Goal: Book appointment/travel/reservation

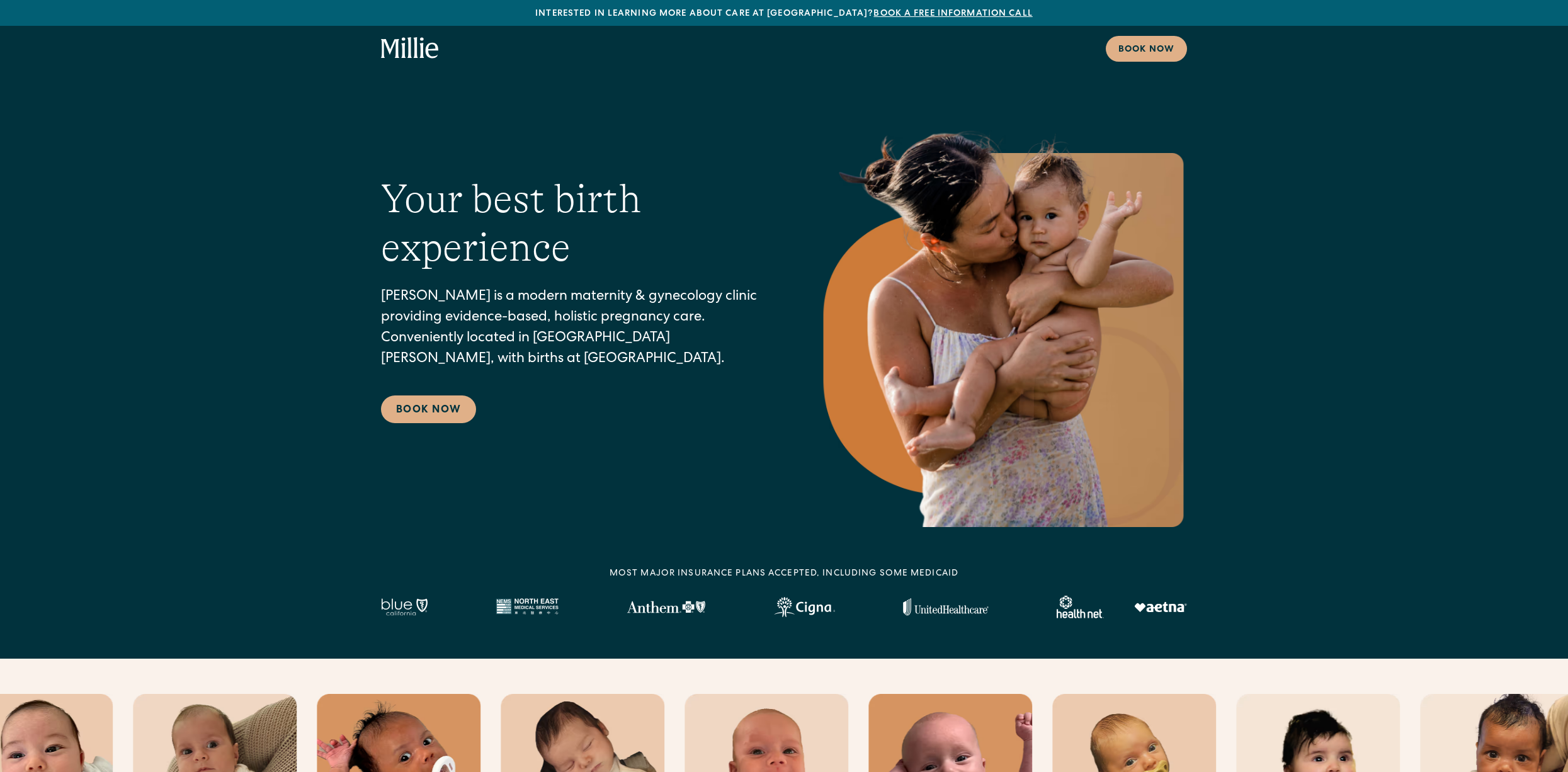
select select "*"
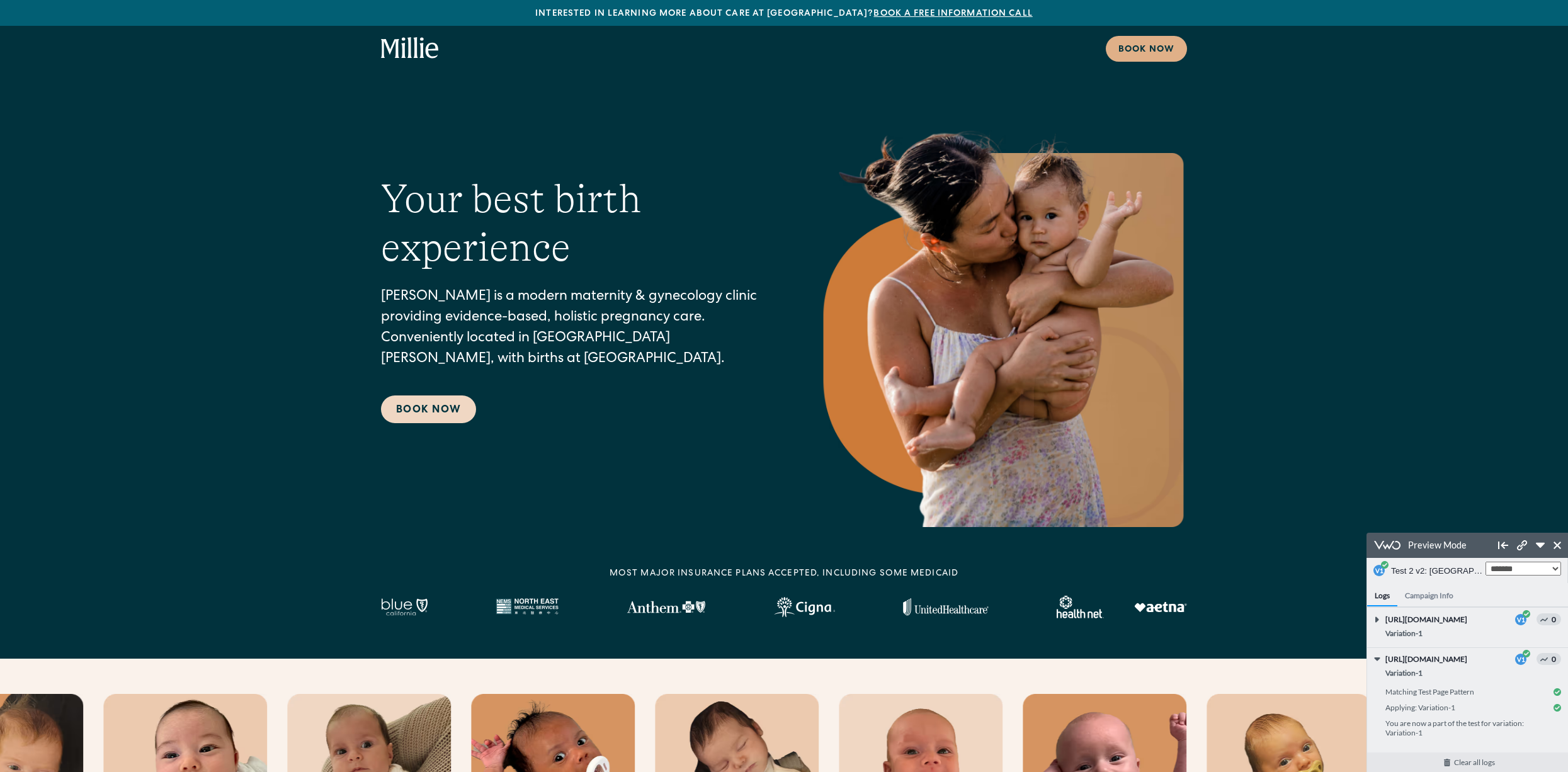
click at [430, 415] on link "Book Now" at bounding box center [429, 409] width 95 height 28
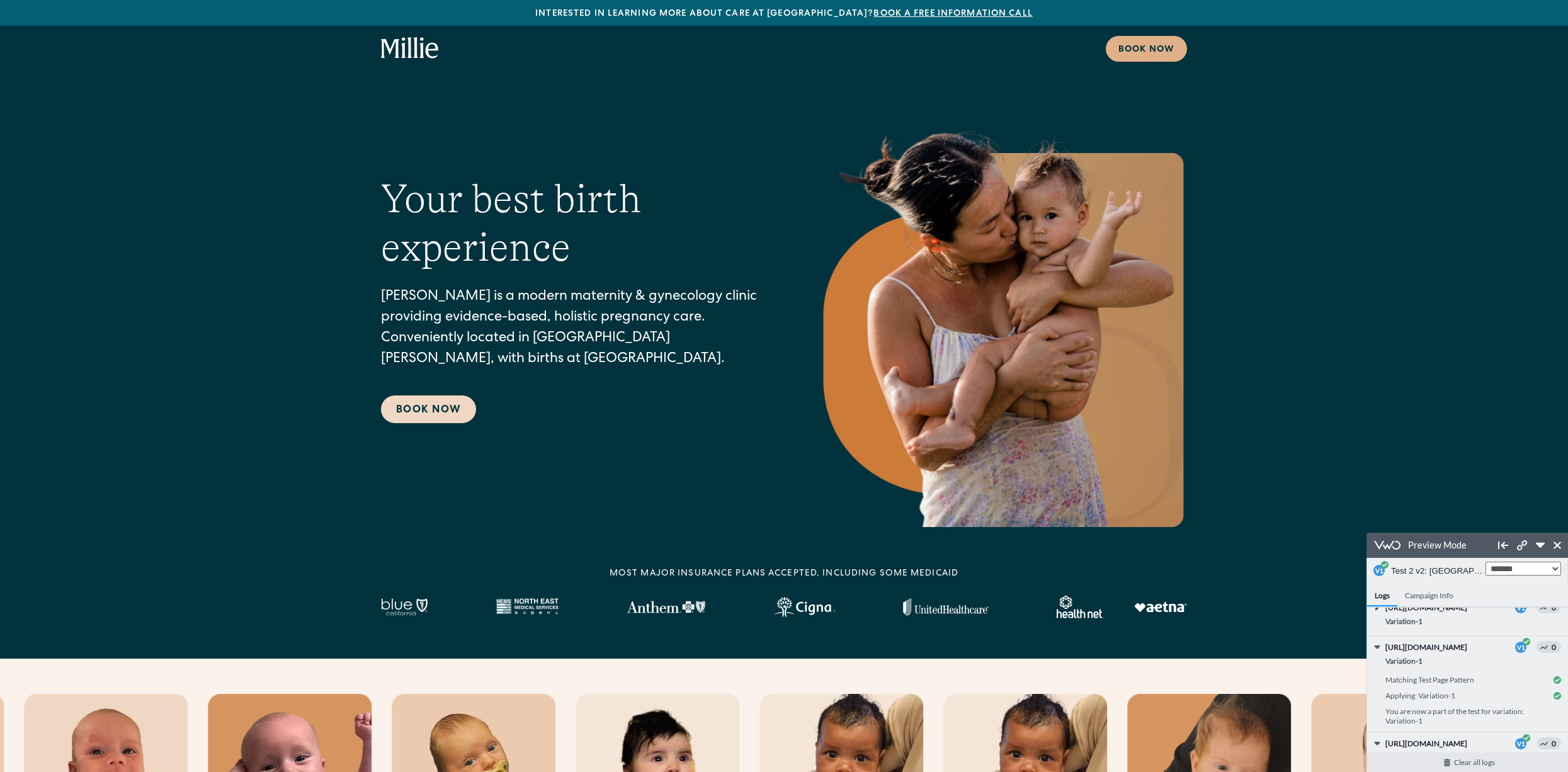
click at [457, 416] on link "Book Now" at bounding box center [429, 409] width 95 height 28
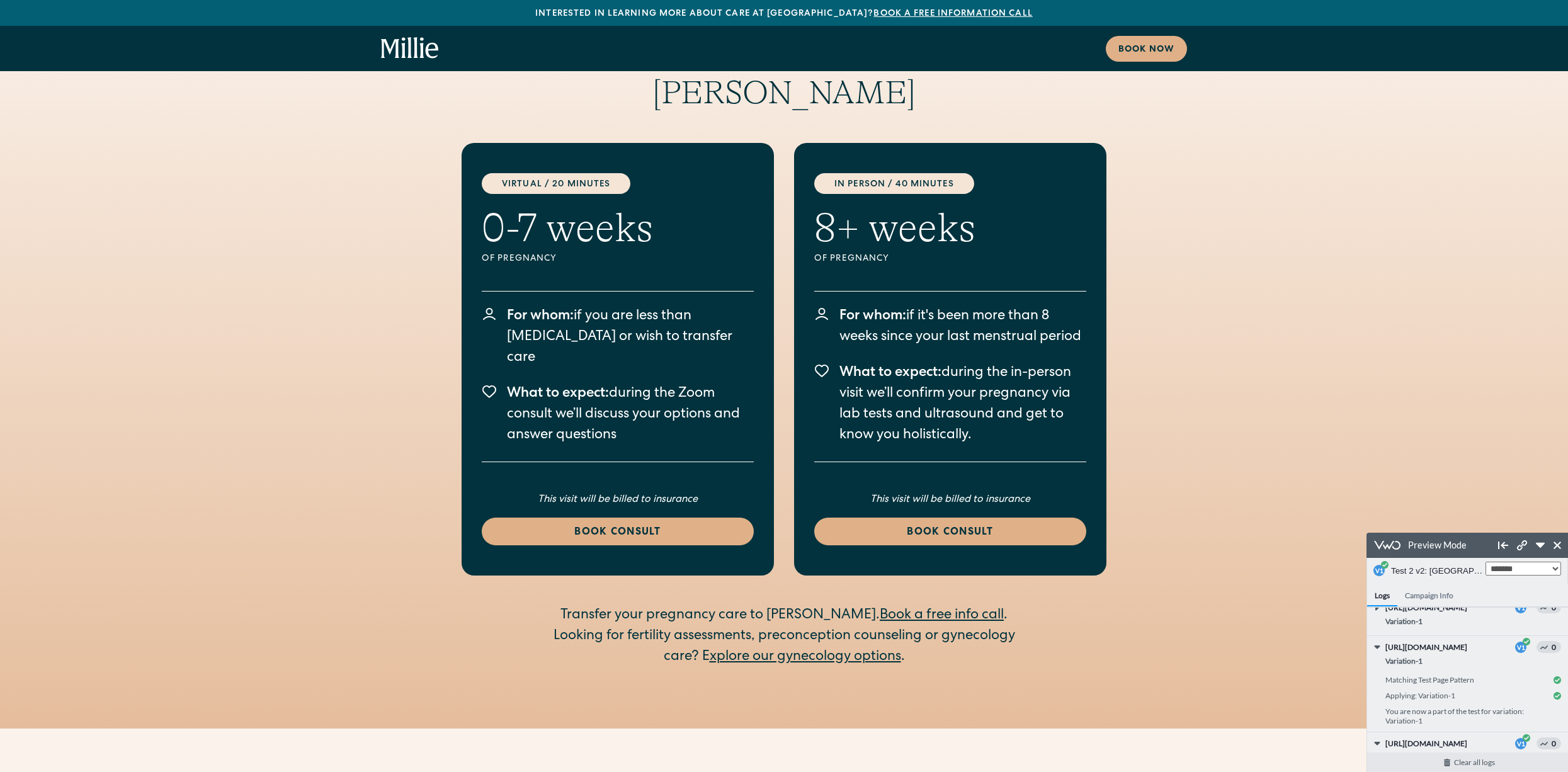
scroll to position [2730, 0]
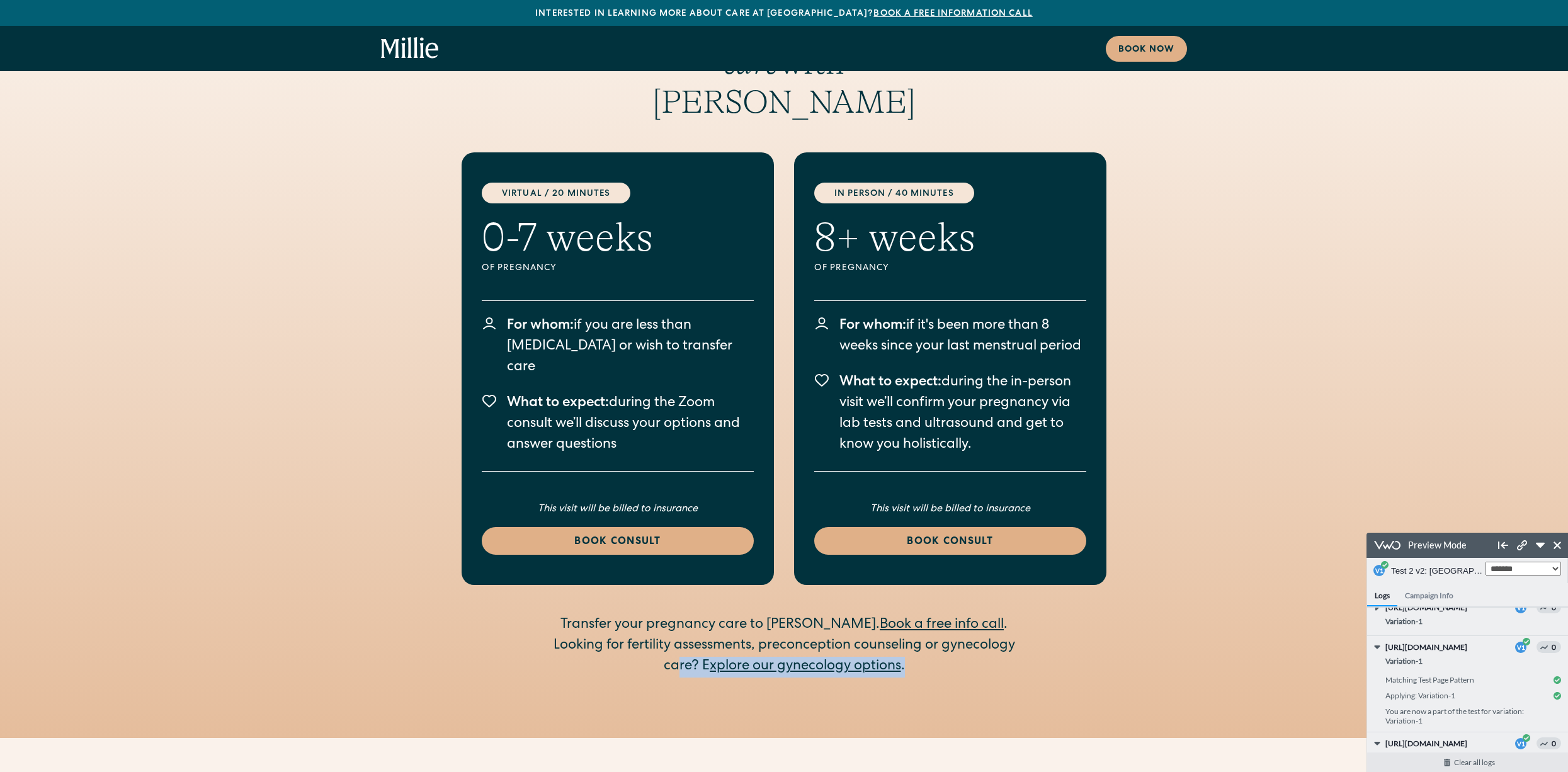
drag, startPoint x: 675, startPoint y: 587, endPoint x: 932, endPoint y: 587, distance: 257.0
click at [929, 636] on div "Looking for fertility assessments, preconception counseling or gynecology care?…" at bounding box center [784, 656] width 484 height 41
click at [962, 636] on div "Looking for fertility assessments, preconception counseling or gynecology care?…" at bounding box center [784, 656] width 484 height 41
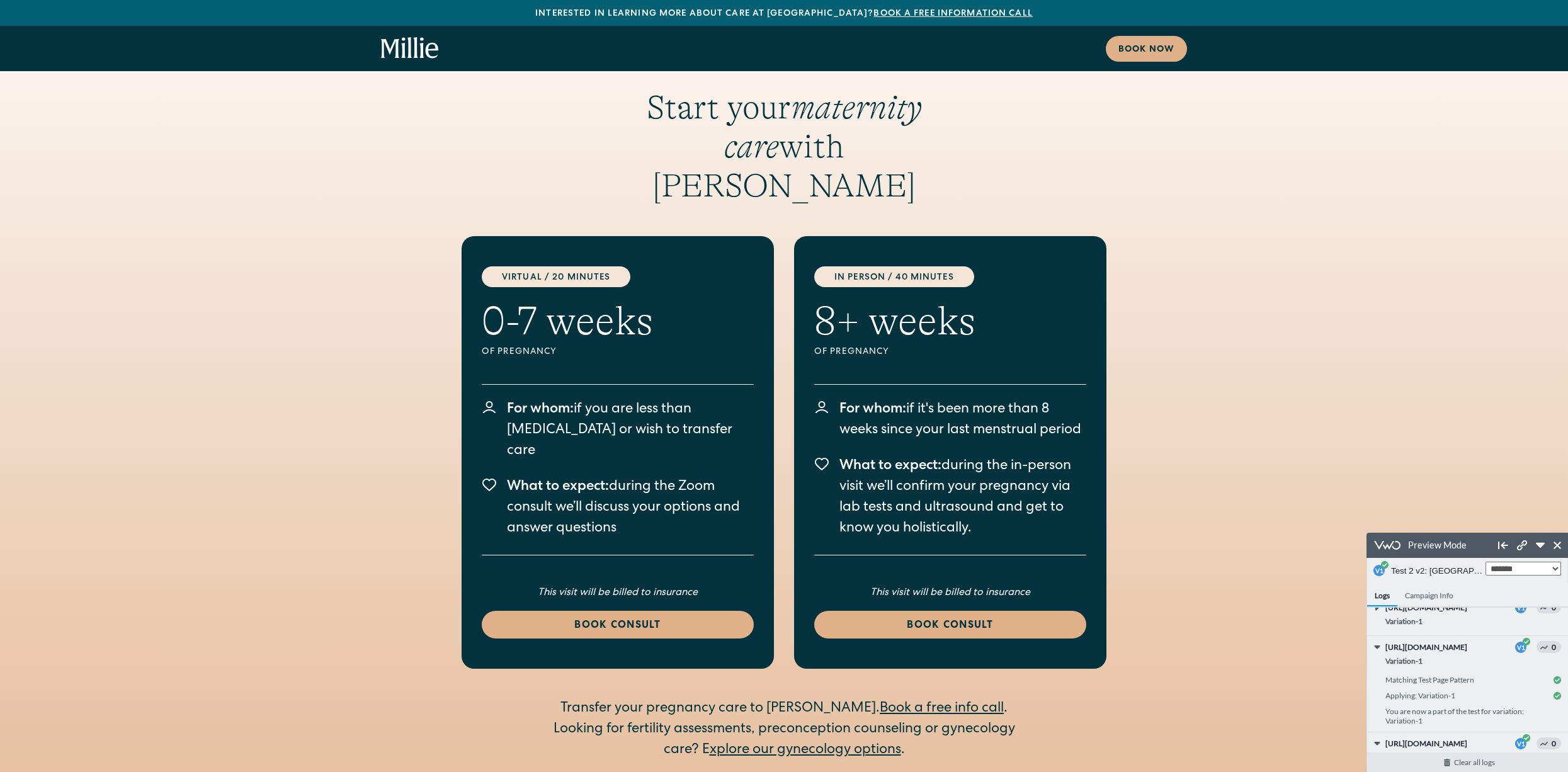
scroll to position [2583, 0]
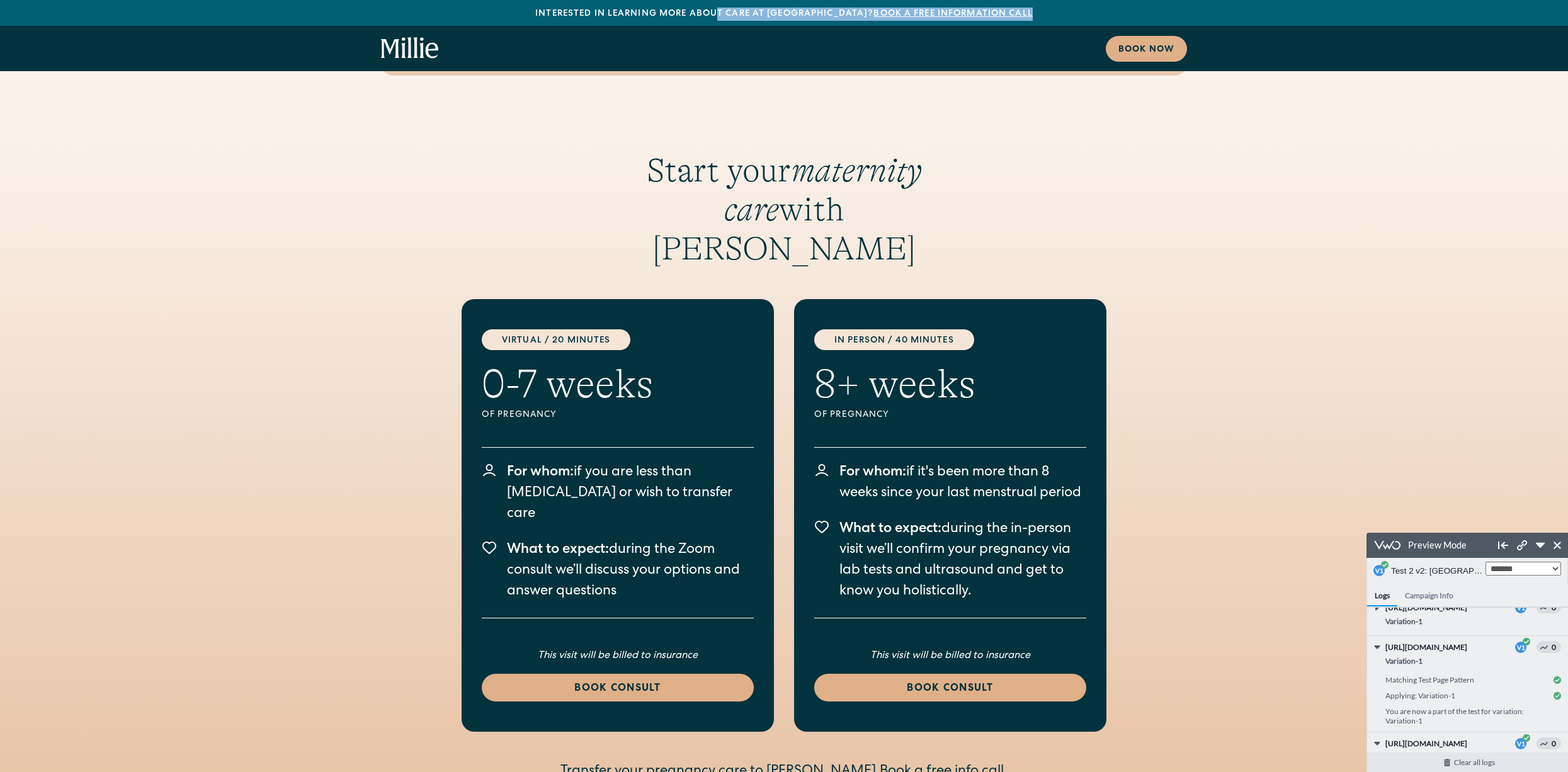
drag, startPoint x: 751, startPoint y: 13, endPoint x: 1033, endPoint y: 13, distance: 282.0
click at [1033, 13] on div "Interested in learning more about care at [GEOGRAPHIC_DATA]? Book a free inform…" at bounding box center [784, 14] width 1568 height 13
click at [690, 17] on div "Interested in learning more about care at [GEOGRAPHIC_DATA]? Book a free inform…" at bounding box center [784, 14] width 1568 height 13
drag, startPoint x: 568, startPoint y: 13, endPoint x: 1018, endPoint y: 14, distance: 450.0
click at [1018, 14] on div "Interested in learning more about care at [GEOGRAPHIC_DATA]? Book a free inform…" at bounding box center [784, 14] width 1568 height 13
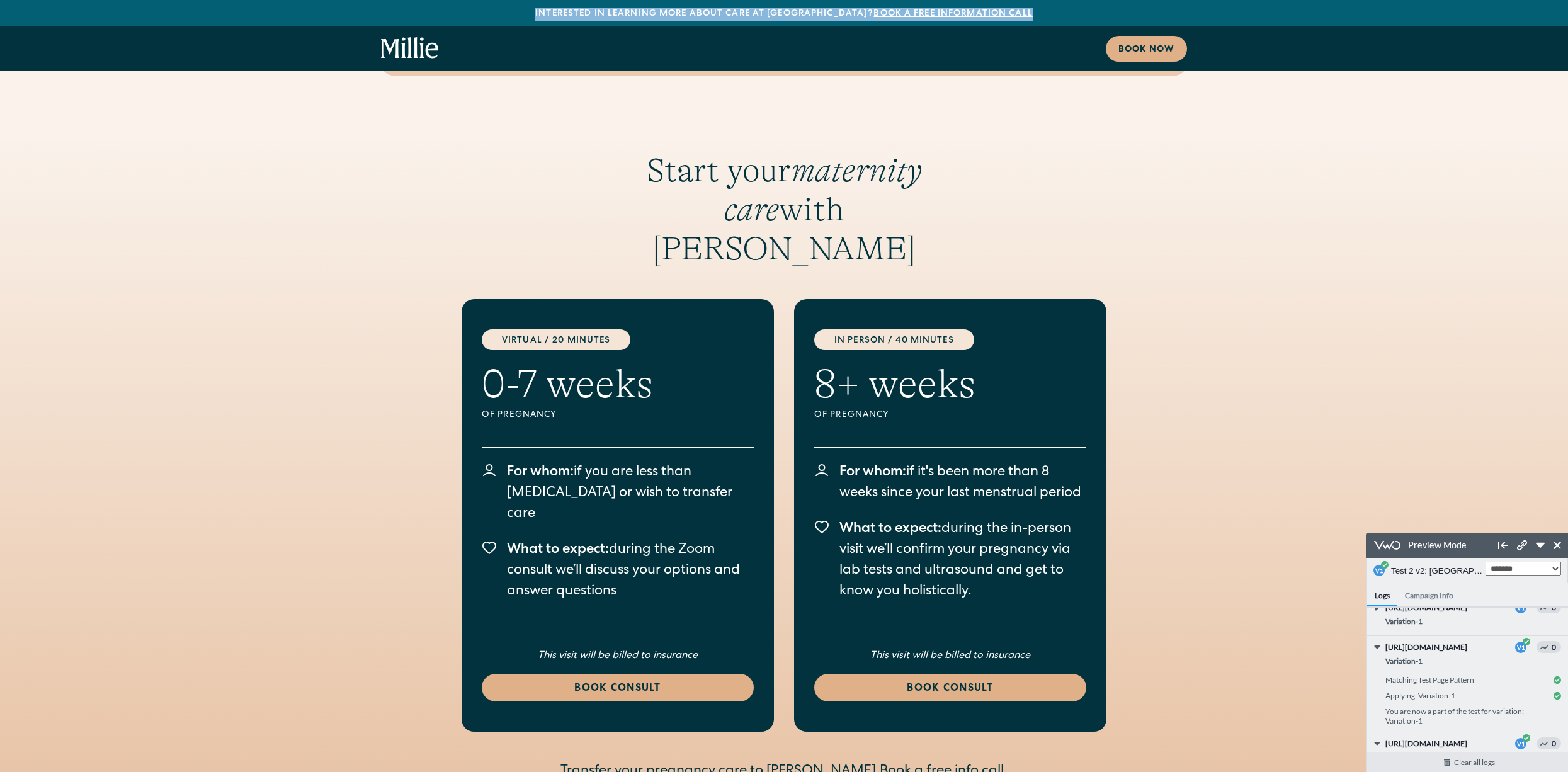
click at [1020, 14] on div "Interested in learning more about care at [GEOGRAPHIC_DATA]? Book a free inform…" at bounding box center [784, 14] width 1568 height 13
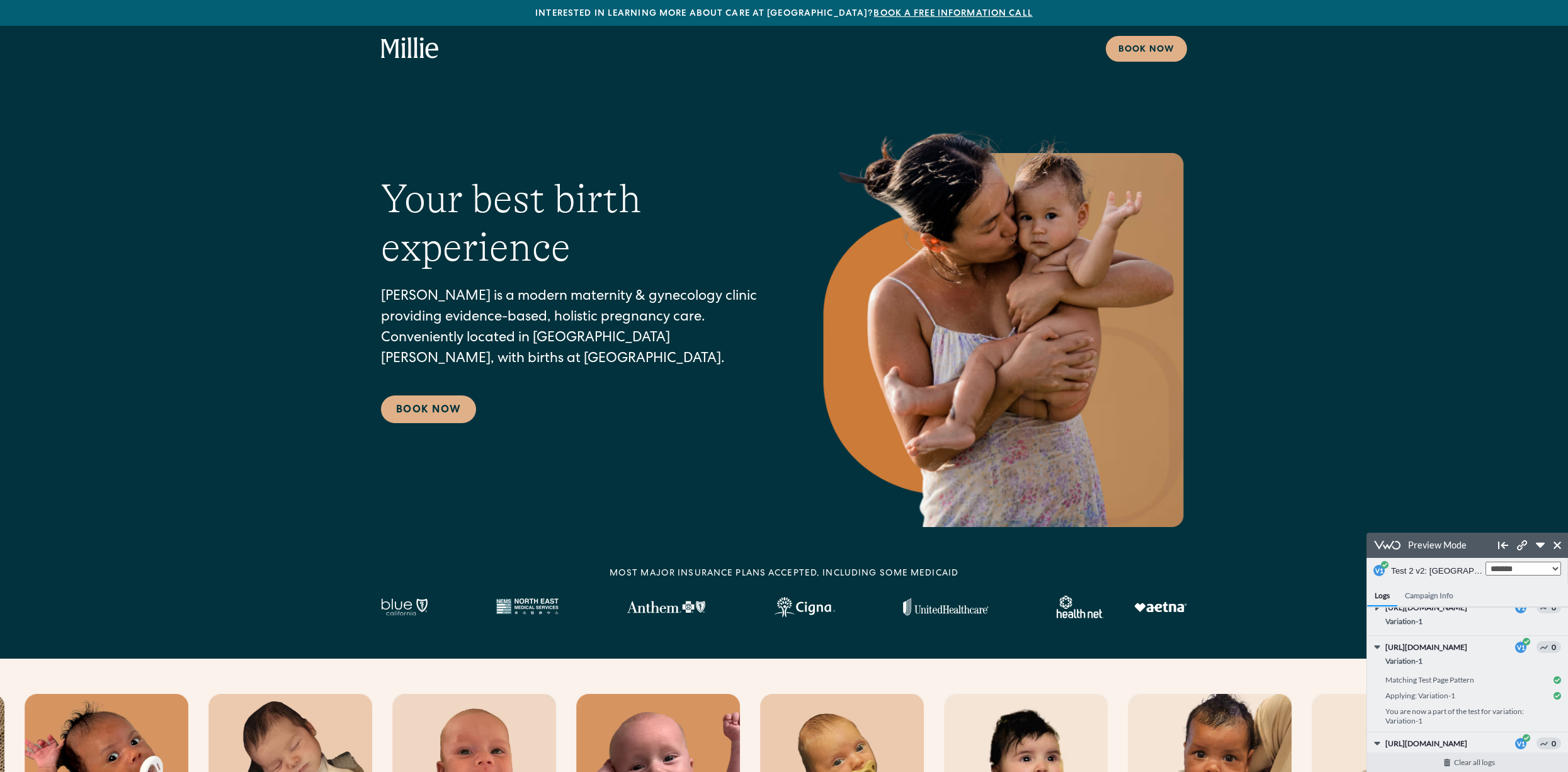
scroll to position [0, 0]
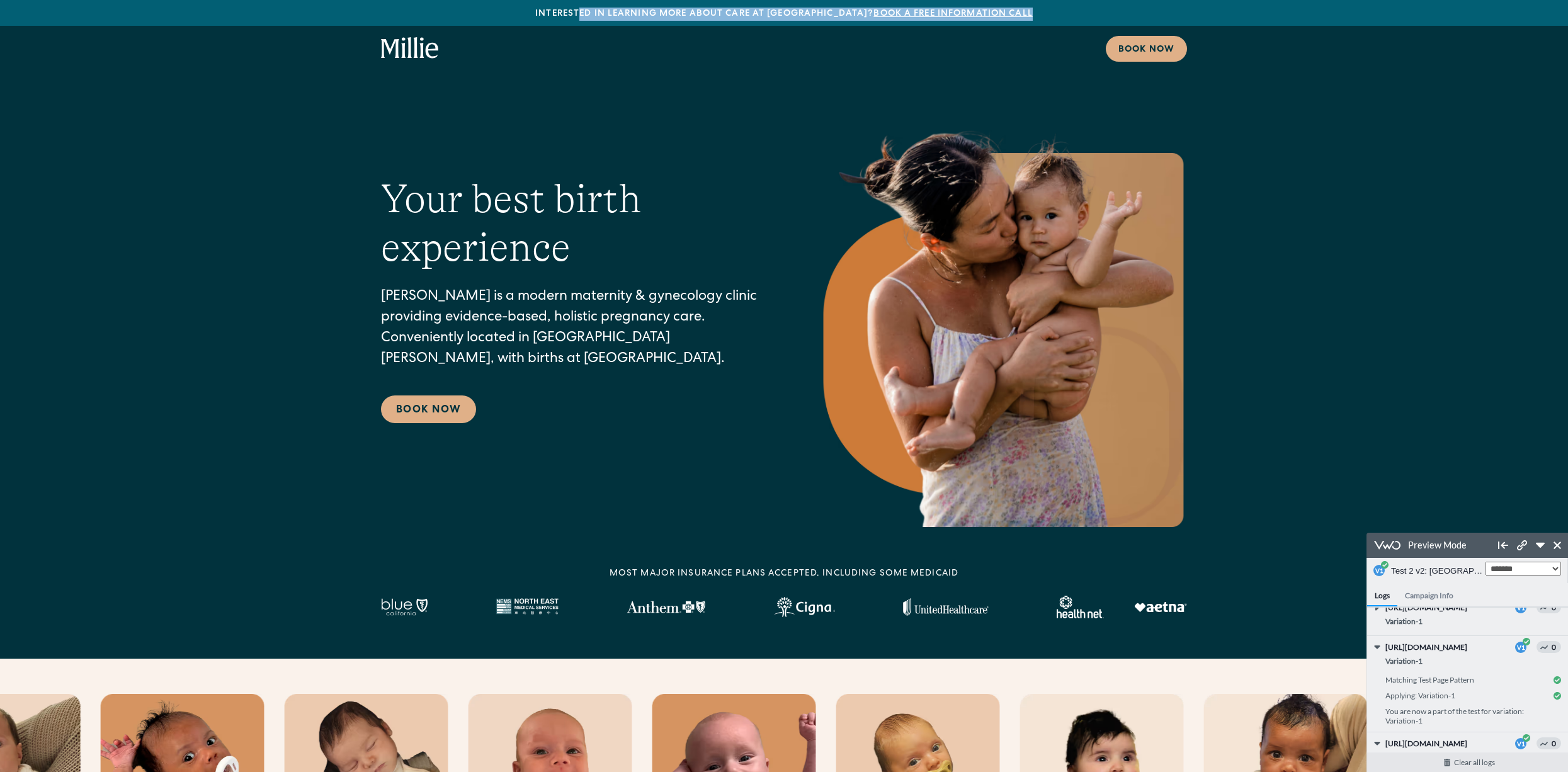
drag, startPoint x: 610, startPoint y: 17, endPoint x: 1046, endPoint y: 21, distance: 436.0
click at [1046, 21] on div "Interested in learning more about care at [GEOGRAPHIC_DATA]? Book a free inform…" at bounding box center [784, 13] width 1568 height 26
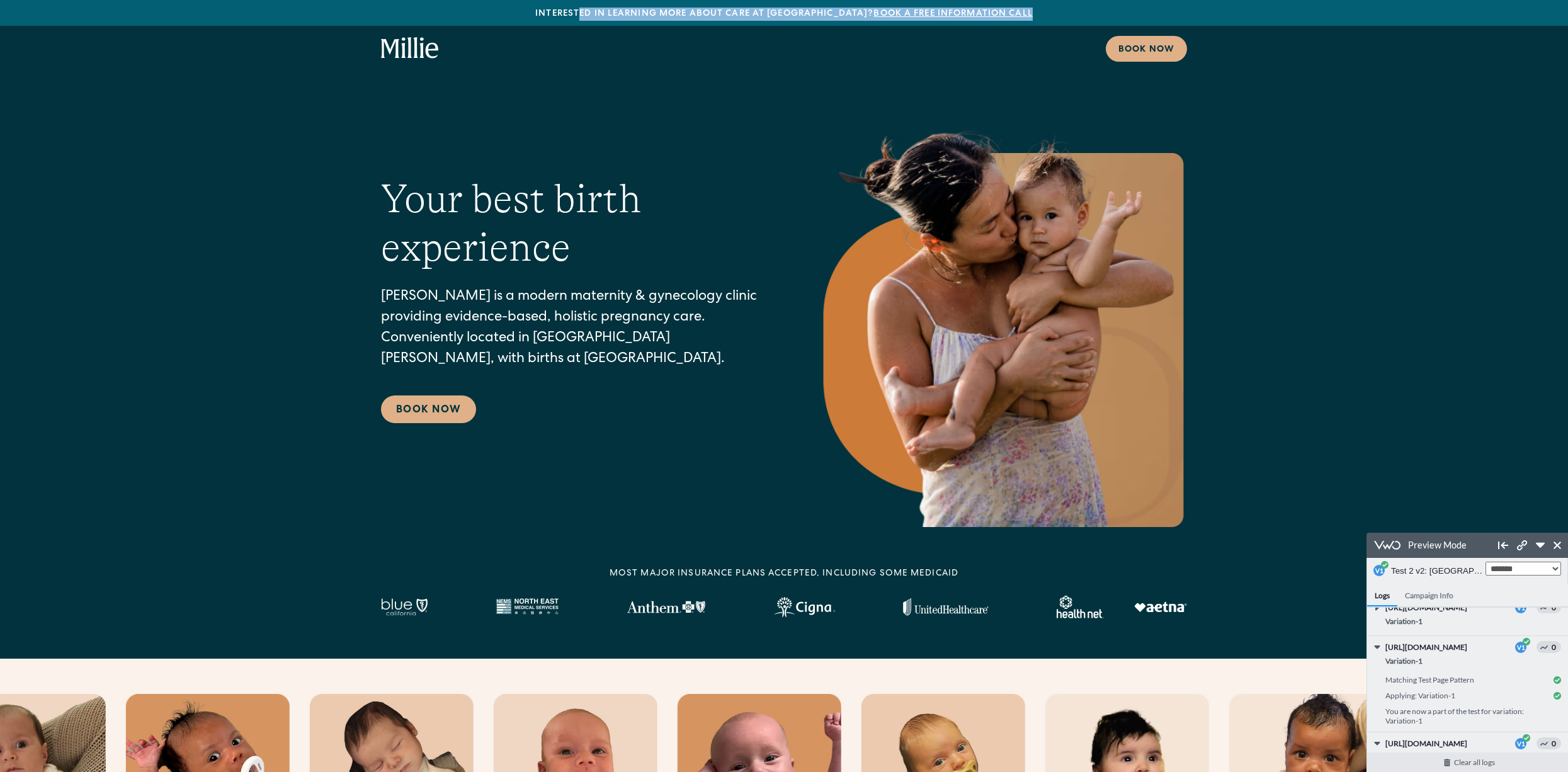
click at [1048, 18] on div "Interested in learning more about care at [GEOGRAPHIC_DATA]? Book a free inform…" at bounding box center [784, 14] width 1568 height 13
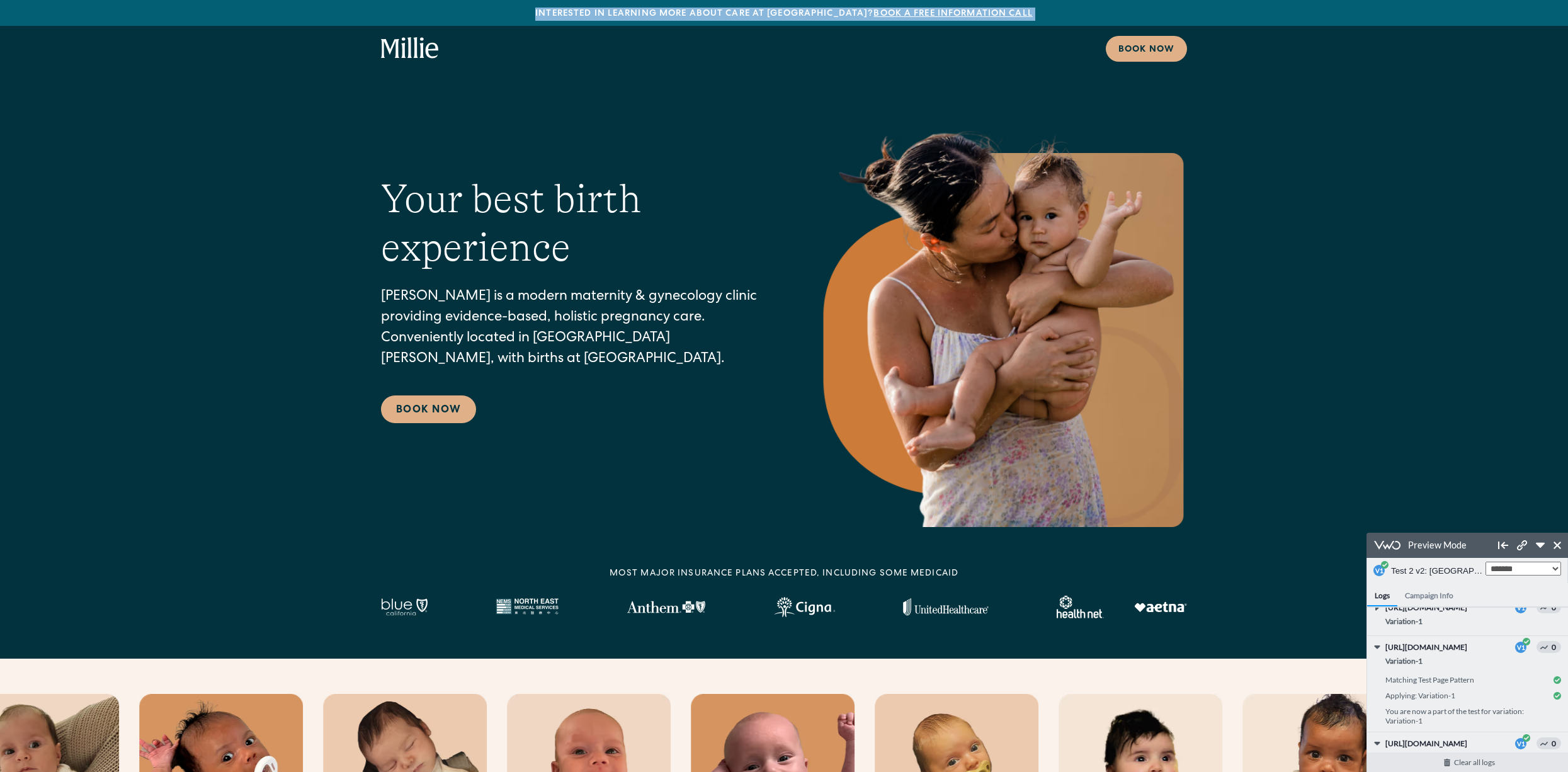
click at [1048, 18] on div "Interested in learning more about care at [GEOGRAPHIC_DATA]? Book a free inform…" at bounding box center [784, 14] width 1568 height 13
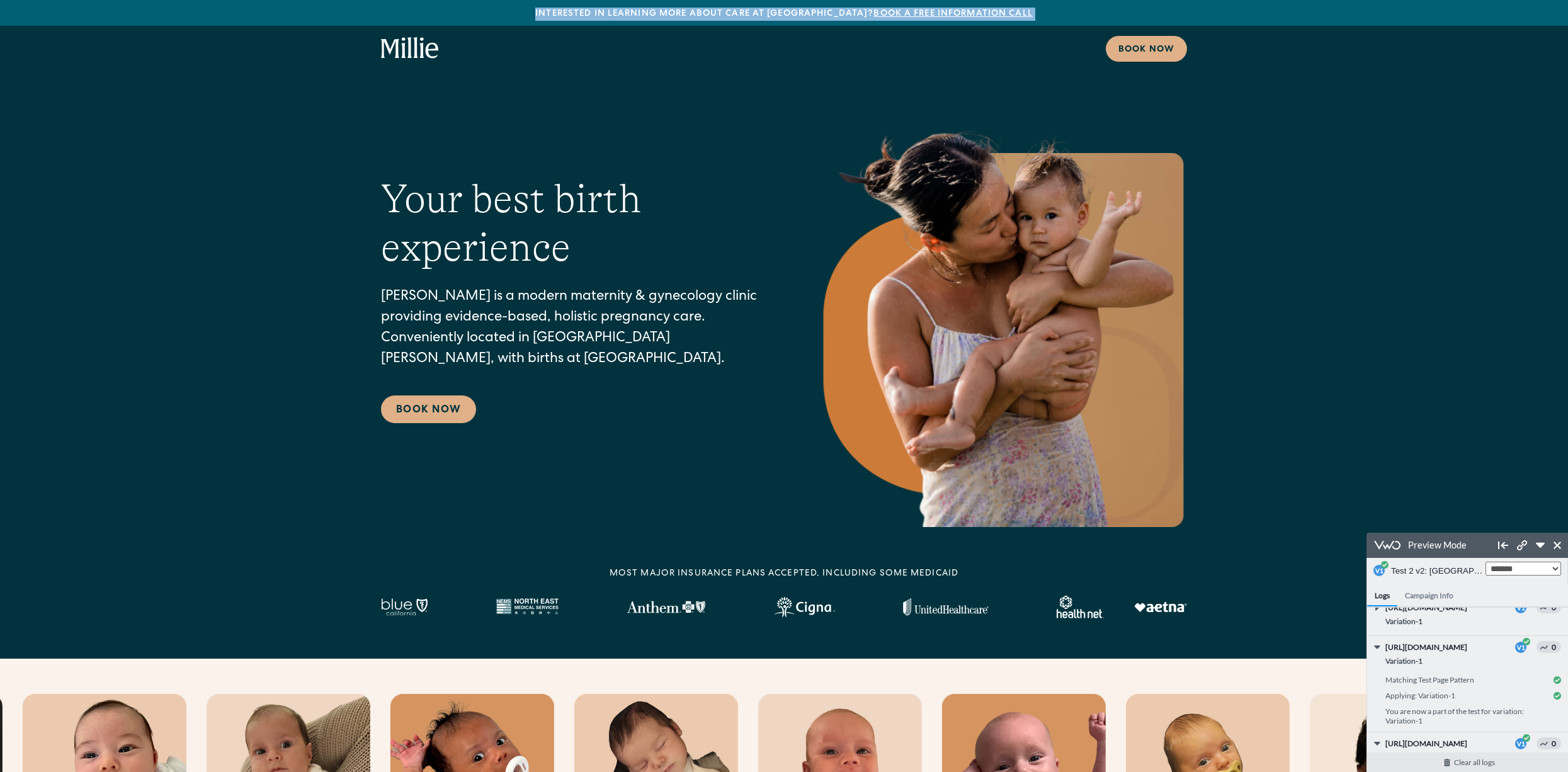
click at [1054, 13] on div "Interested in learning more about care at [GEOGRAPHIC_DATA]? Book a free inform…" at bounding box center [784, 14] width 1568 height 13
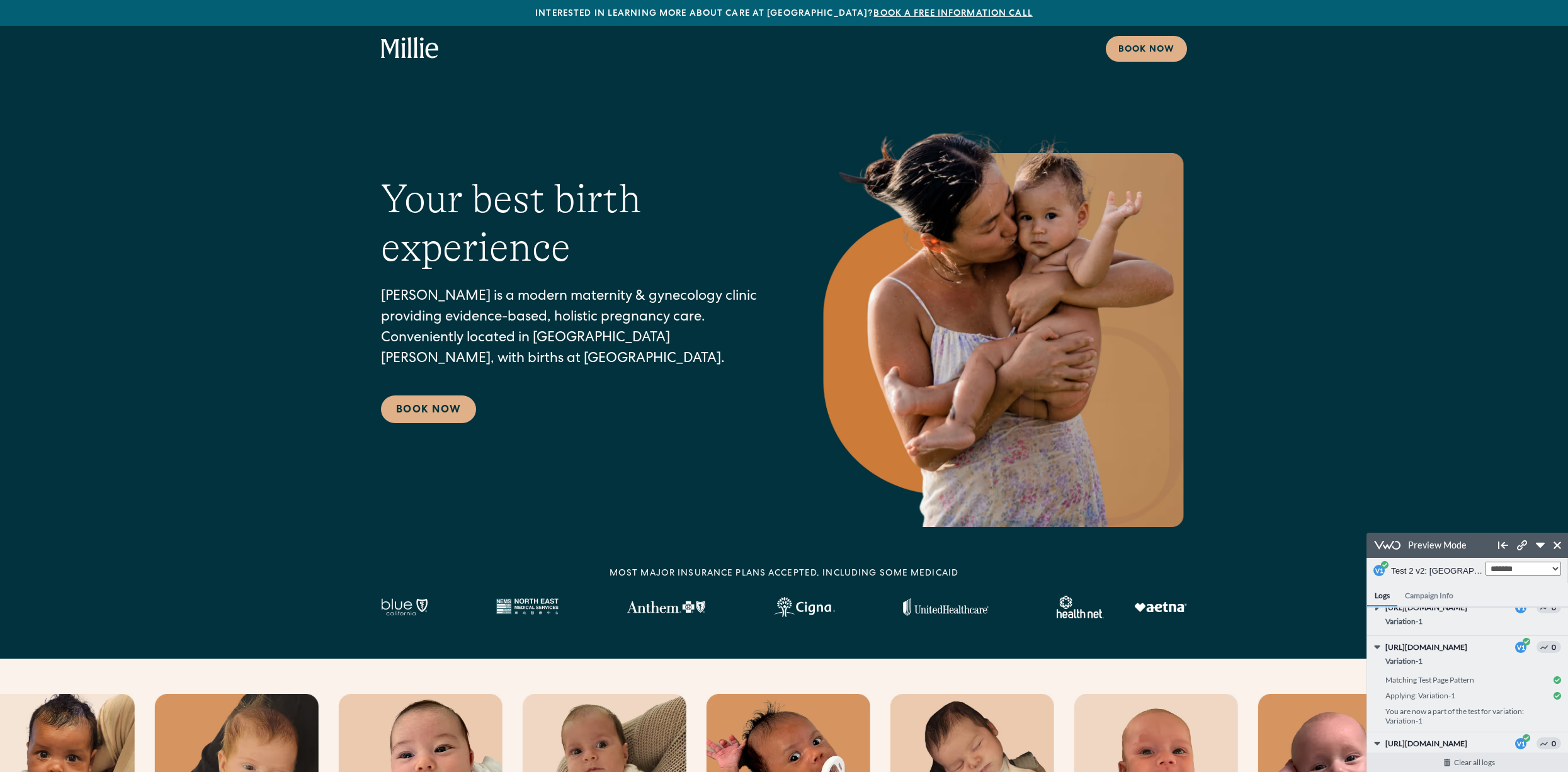
click at [959, 13] on link "Book a free information call" at bounding box center [953, 13] width 159 height 9
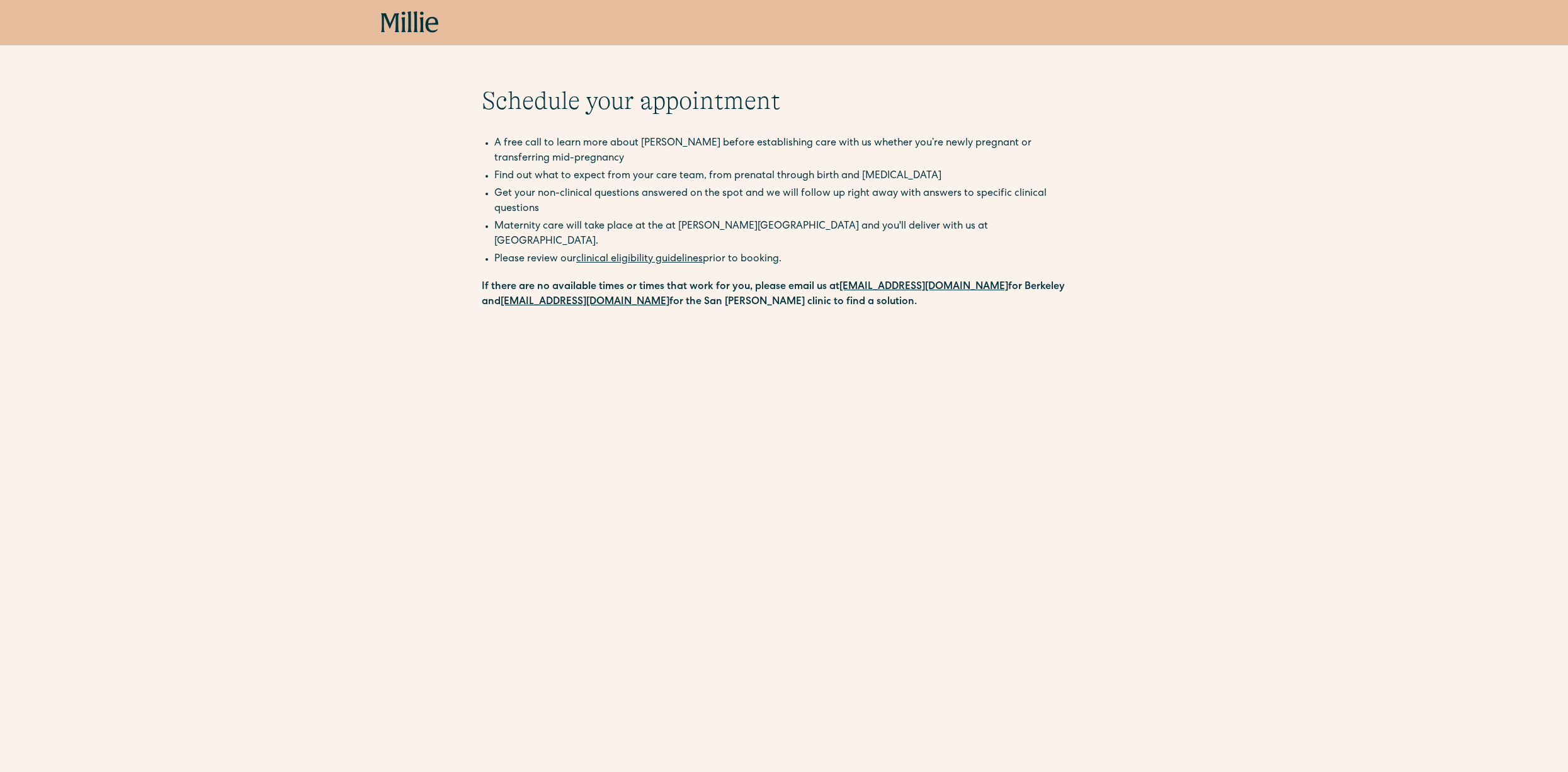
select select "*"
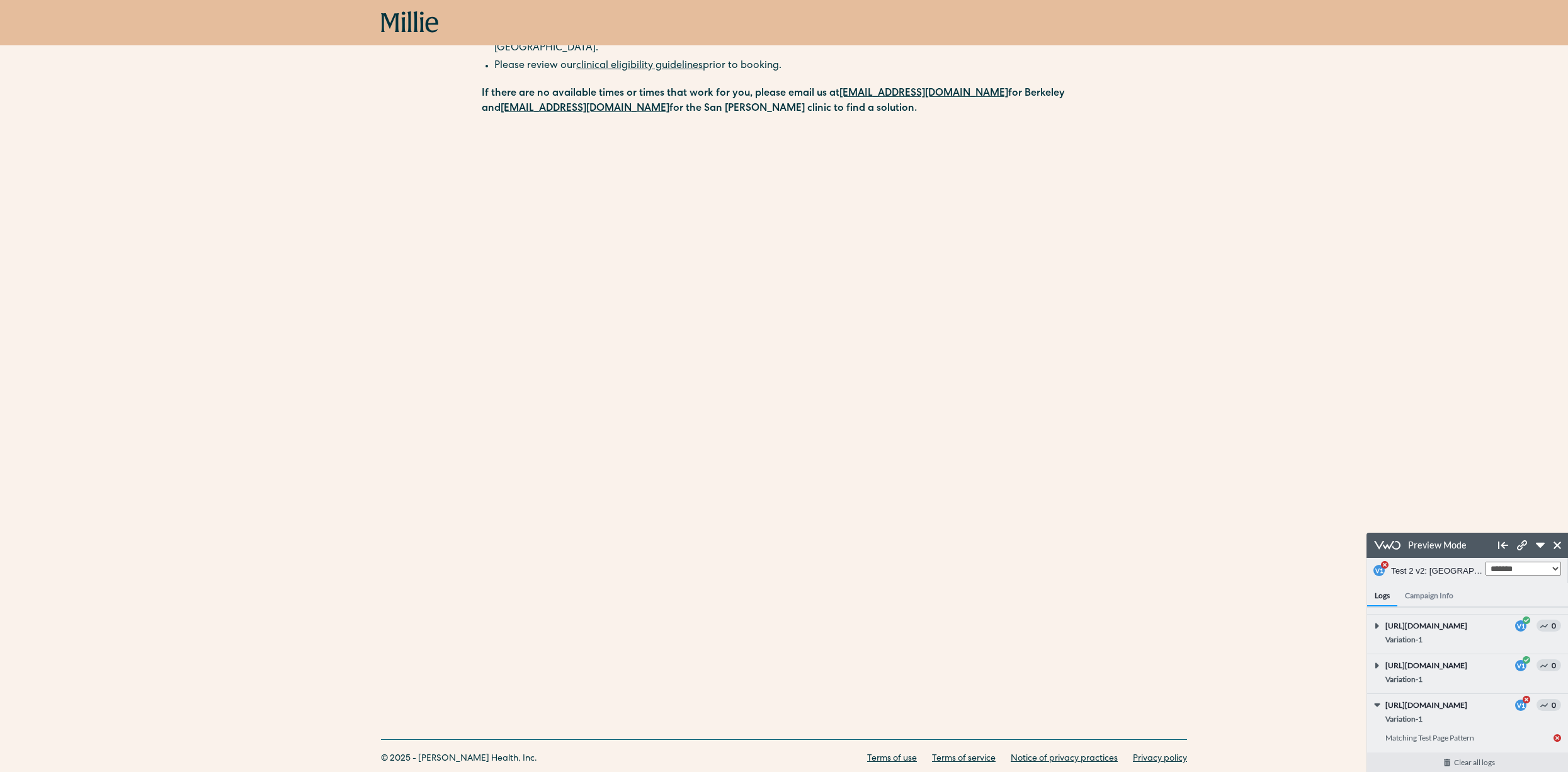
scroll to position [215, 0]
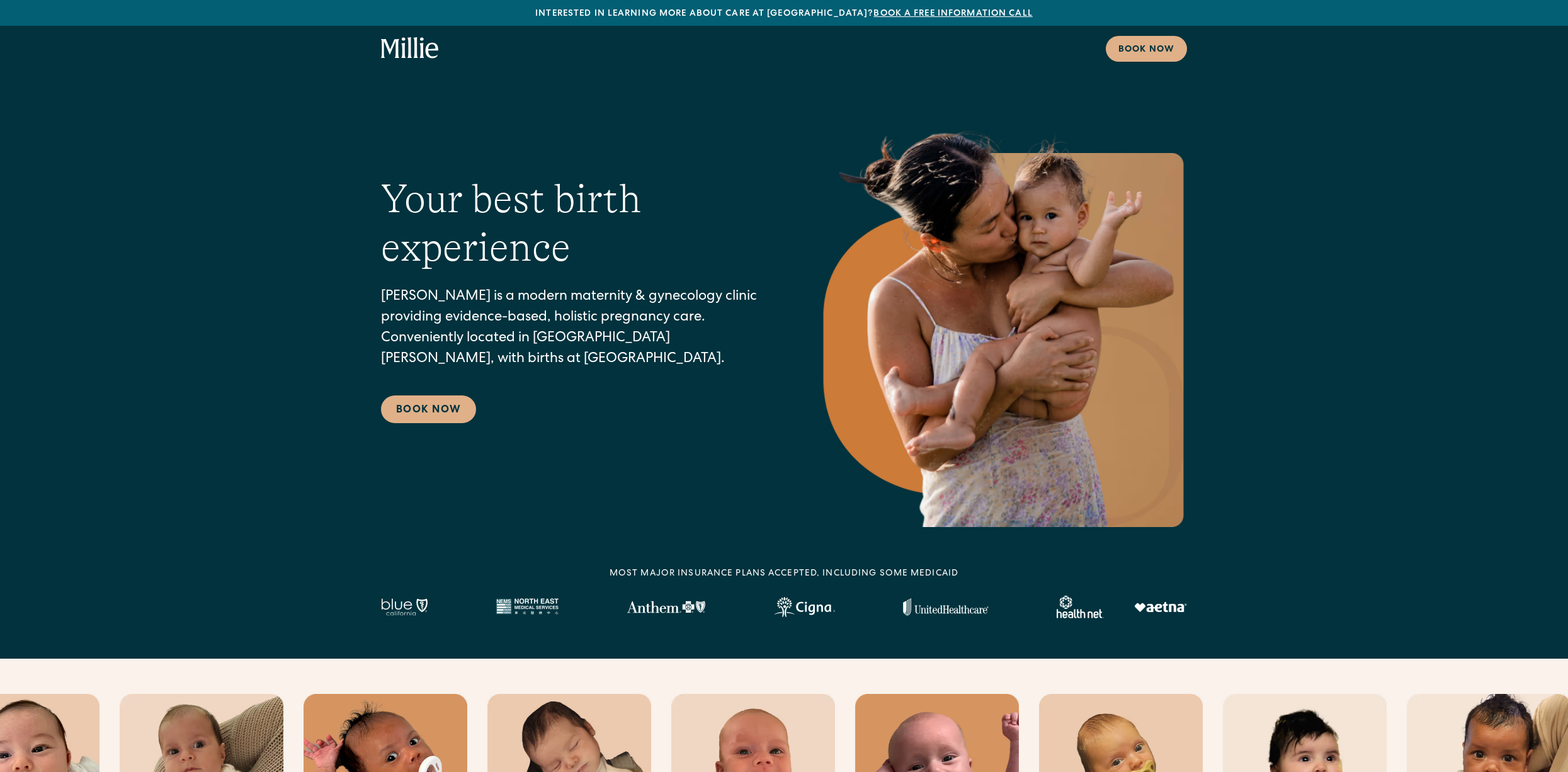
select select "*"
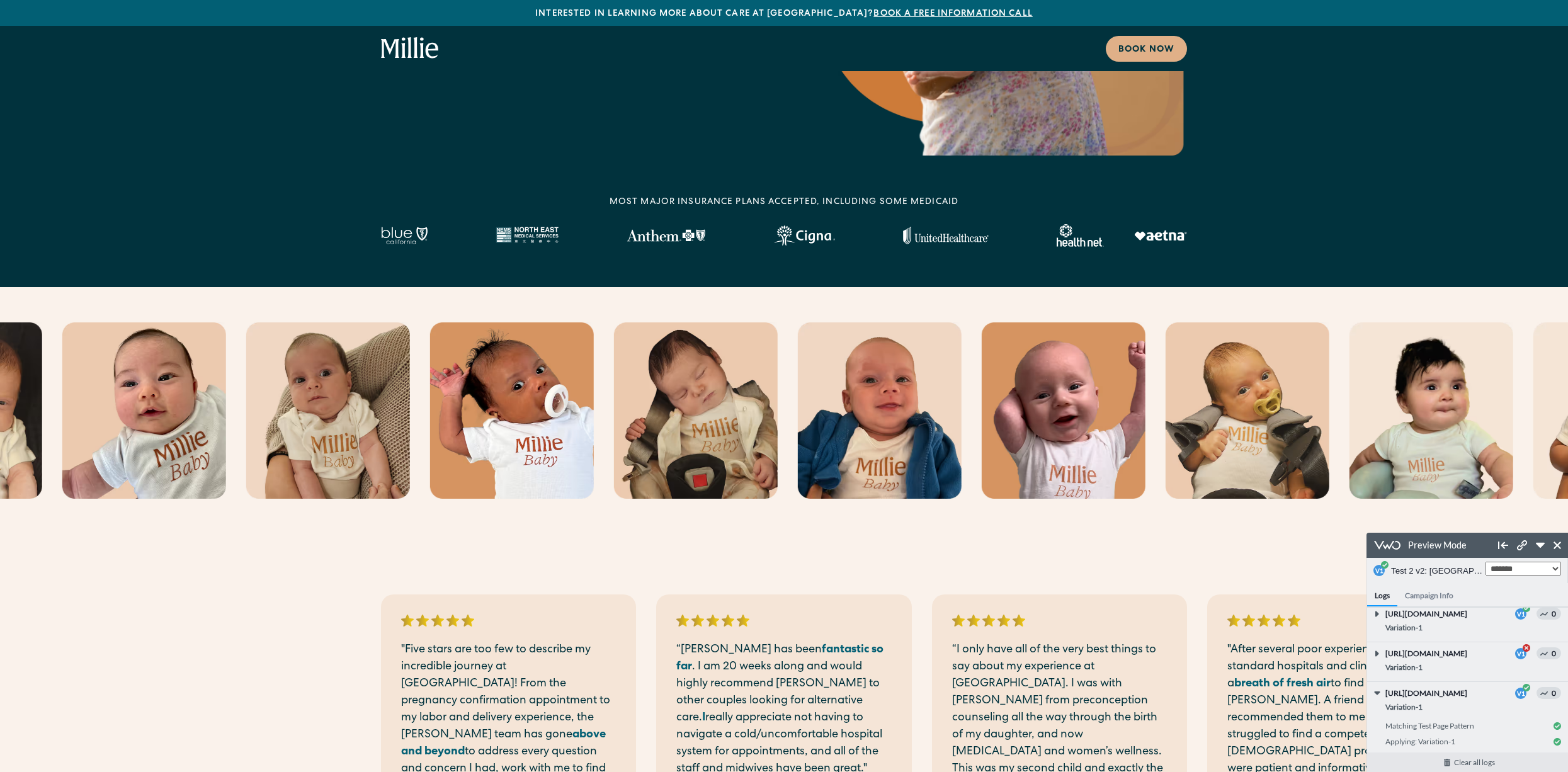
scroll to position [363, 0]
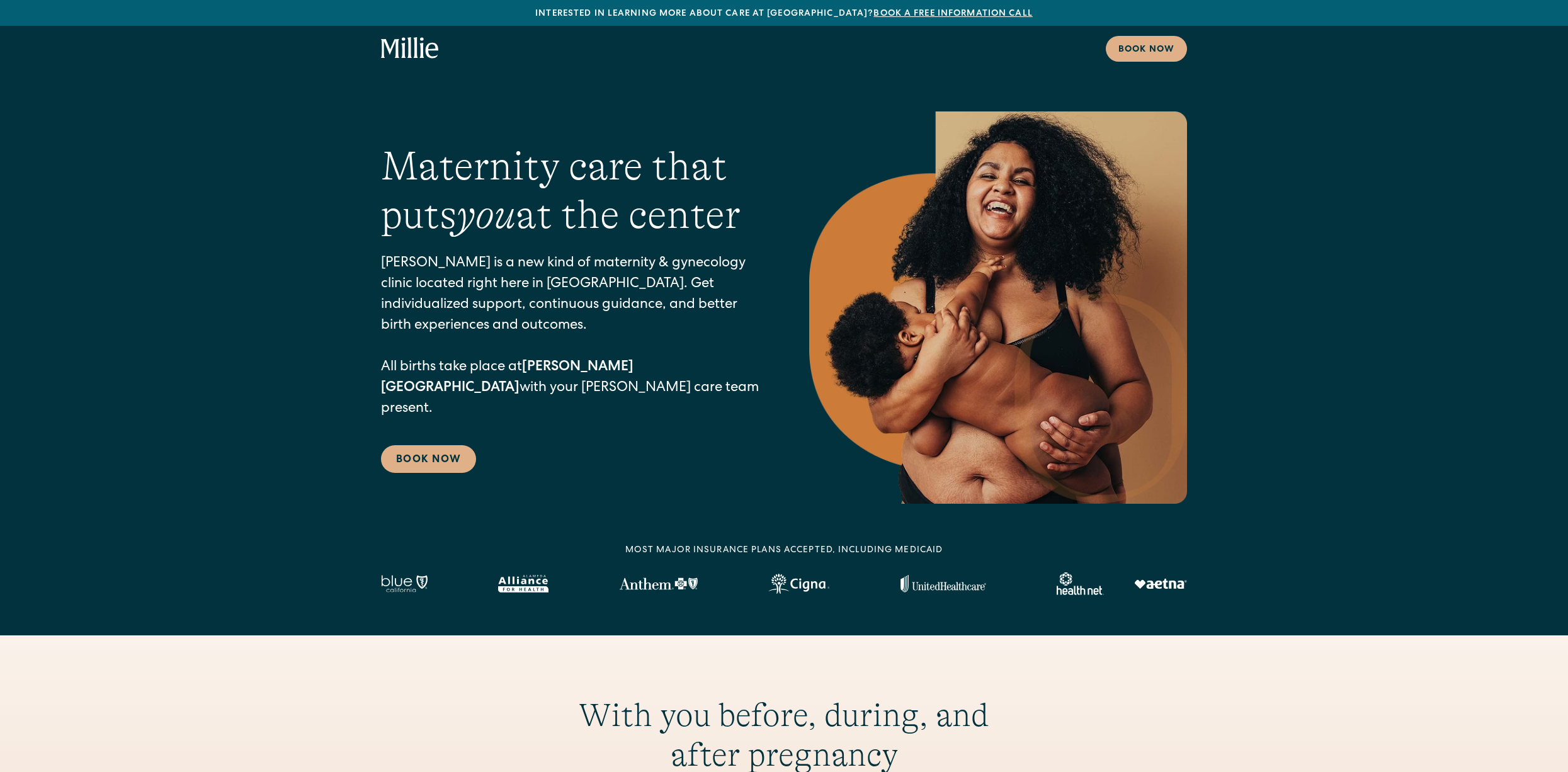
select select "*"
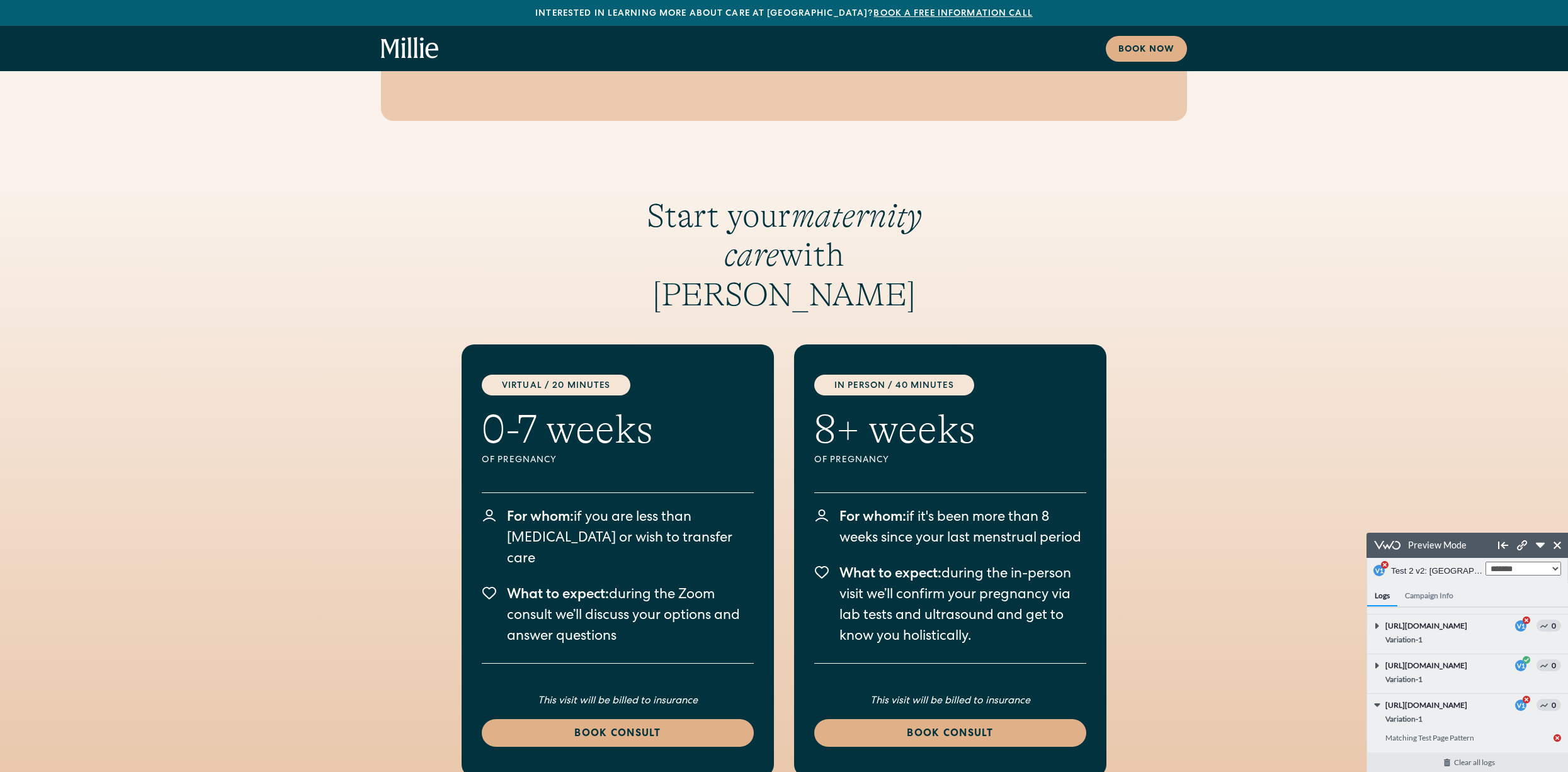
scroll to position [2192, 0]
